Goal: Navigation & Orientation: Find specific page/section

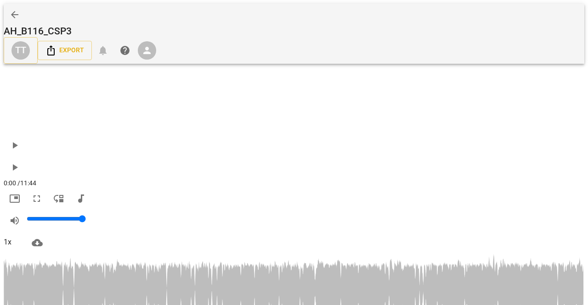
scroll to position [1987, 0]
click at [16, 12] on span "arrow_back" at bounding box center [14, 14] width 11 height 11
